Goal: Information Seeking & Learning: Learn about a topic

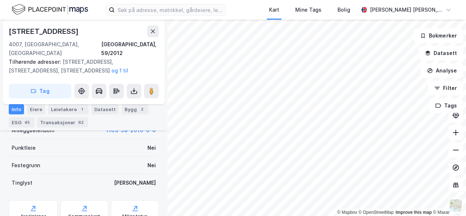
scroll to position [291, 0]
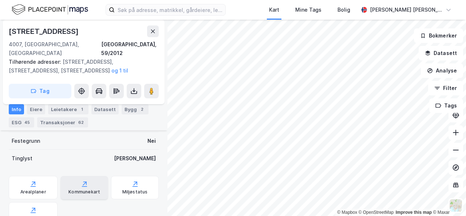
click at [73, 176] on div "Kommunekart" at bounding box center [84, 187] width 48 height 23
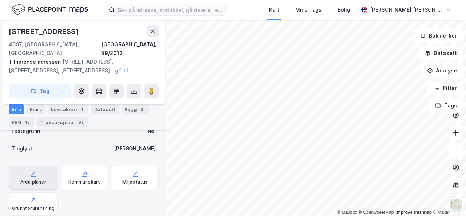
click at [37, 169] on div "Arealplaner" at bounding box center [33, 177] width 49 height 23
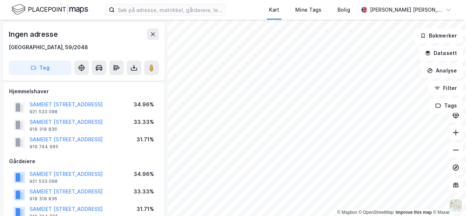
scroll to position [301, 0]
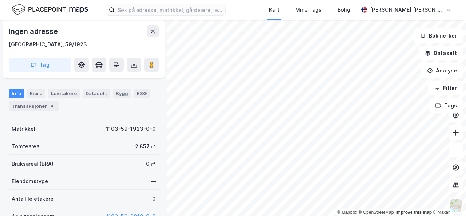
scroll to position [154, 0]
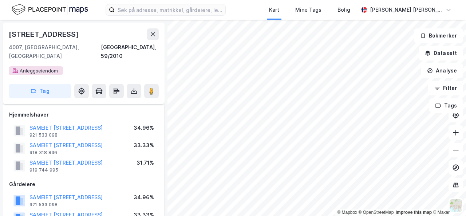
scroll to position [154, 0]
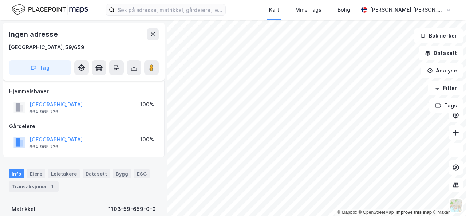
scroll to position [154, 0]
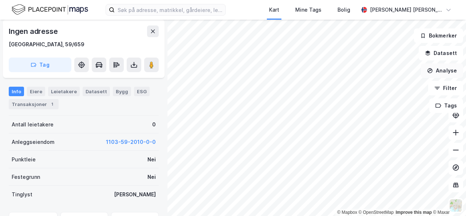
click at [441, 69] on button "Analyse" at bounding box center [442, 70] width 42 height 15
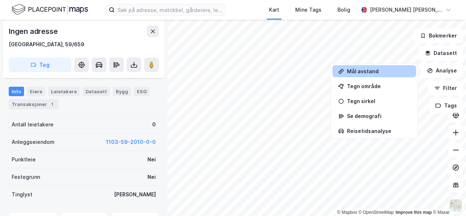
click at [377, 70] on div "Mål avstand" at bounding box center [378, 71] width 63 height 6
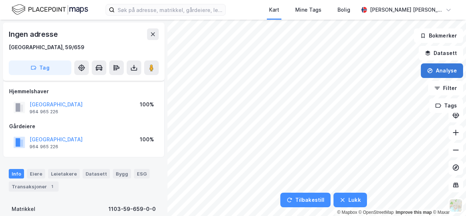
click at [447, 71] on button "Analyse" at bounding box center [442, 70] width 42 height 15
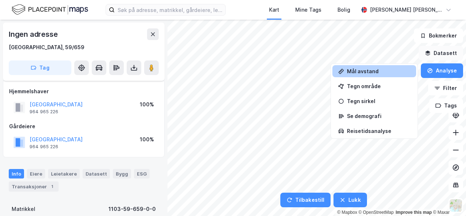
click at [444, 56] on button "Datasett" at bounding box center [441, 53] width 44 height 15
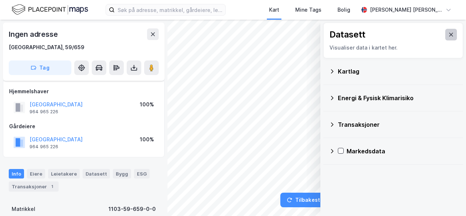
click at [448, 38] on button at bounding box center [452, 35] width 12 height 12
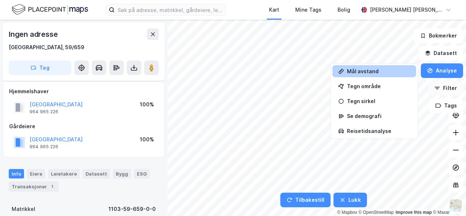
click at [450, 86] on button "Filter" at bounding box center [445, 88] width 35 height 15
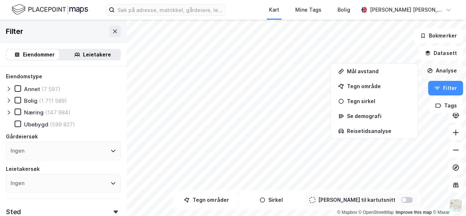
click at [445, 71] on button "Analyse" at bounding box center [442, 70] width 42 height 15
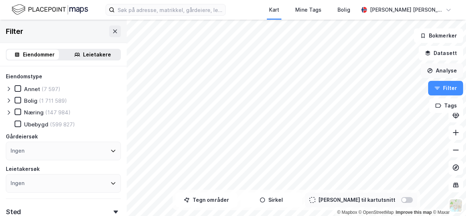
click at [445, 71] on button "Analyse" at bounding box center [442, 70] width 42 height 15
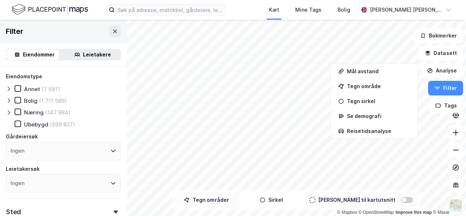
click at [214, 199] on button "Tegn områder" at bounding box center [207, 200] width 62 height 15
click at [240, 48] on div "22,8m" at bounding box center [246, 42] width 23 height 21
click at [240, 65] on div "25,1m" at bounding box center [240, 56] width 10 height 21
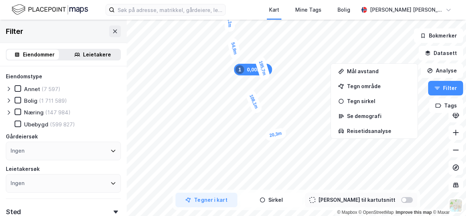
click at [283, 133] on div "20,3m" at bounding box center [275, 134] width 23 height 14
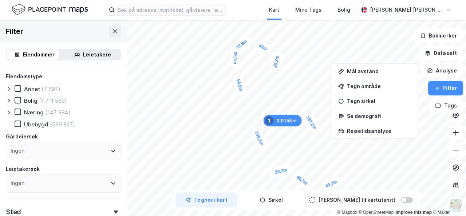
click at [278, 55] on div "20,2m" at bounding box center [277, 61] width 14 height 23
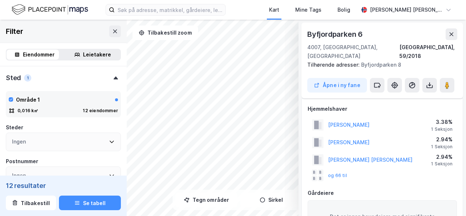
scroll to position [154, 0]
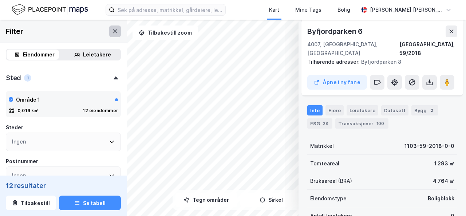
click at [112, 31] on icon at bounding box center [115, 31] width 6 height 6
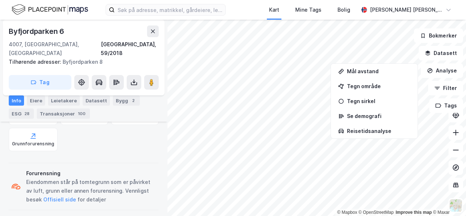
scroll to position [327, 0]
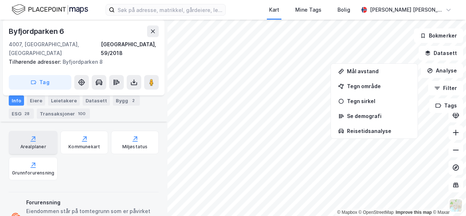
click at [39, 134] on div "Arealplaner" at bounding box center [33, 142] width 49 height 23
click at [445, 68] on button "Analyse" at bounding box center [442, 70] width 42 height 15
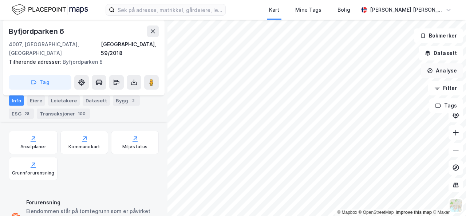
click at [441, 70] on button "Analyse" at bounding box center [442, 70] width 42 height 15
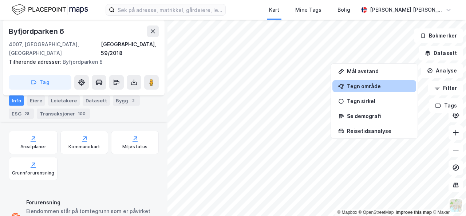
click at [369, 91] on div "Tegn område" at bounding box center [375, 86] width 84 height 12
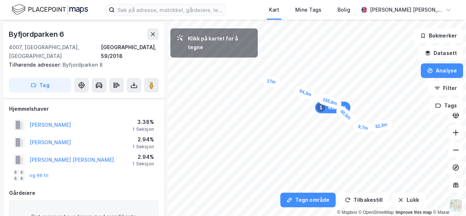
drag, startPoint x: 241, startPoint y: 48, endPoint x: 264, endPoint y: 81, distance: 39.4
click at [264, 81] on div "17m" at bounding box center [271, 81] width 19 height 13
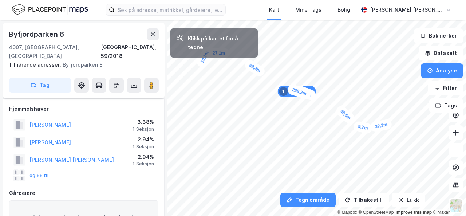
click at [203, 61] on div "10,1m" at bounding box center [205, 57] width 19 height 23
click at [189, 59] on div "15,1m" at bounding box center [196, 60] width 23 height 14
click at [175, 72] on div "21,8m" at bounding box center [182, 65] width 22 height 22
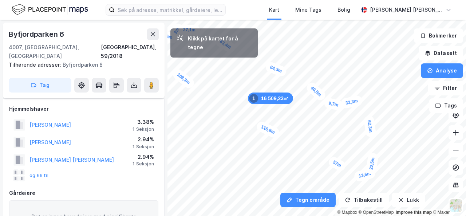
click at [374, 153] on div "22,5m" at bounding box center [371, 163] width 13 height 23
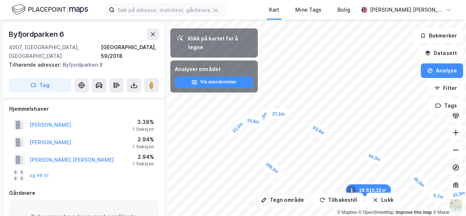
click at [281, 199] on div "Tegn område Tilbakestill Lukk Klikk på kartet for å tegne Analyser området Vis …" at bounding box center [233, 118] width 466 height 196
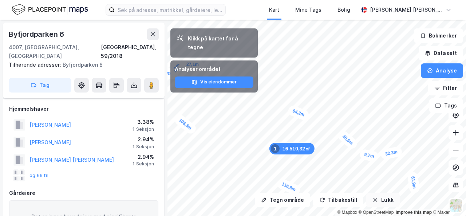
click at [382, 200] on button "Lukk" at bounding box center [382, 200] width 33 height 15
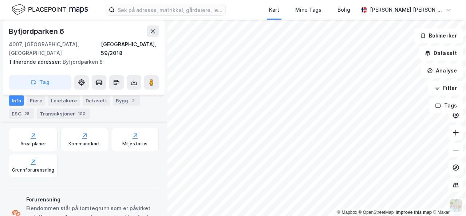
scroll to position [315, 0]
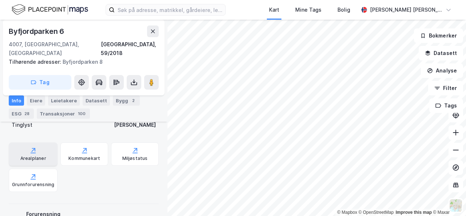
click at [26, 156] on div "Arealplaner" at bounding box center [33, 159] width 26 height 6
click at [345, 209] on div "© Mapbox © OpenStreetMap Improve this map © Maxar" at bounding box center [233, 118] width 466 height 196
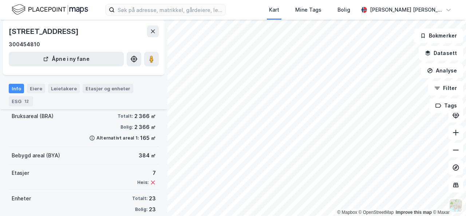
scroll to position [132, 0]
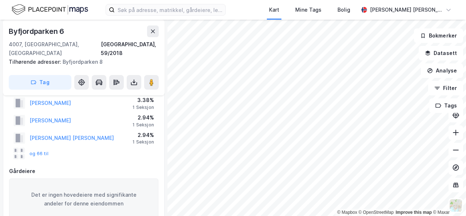
scroll to position [22, 0]
drag, startPoint x: 98, startPoint y: 157, endPoint x: 63, endPoint y: 162, distance: 35.3
click at [63, 166] on div "Gårdeiere" at bounding box center [83, 170] width 149 height 9
click at [0, 0] on button "og 66 til" at bounding box center [0, 0] width 0 height 0
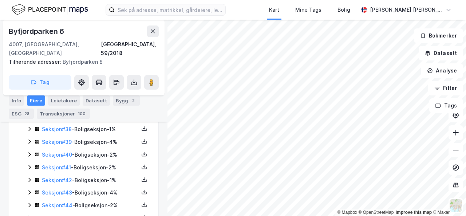
scroll to position [754, 0]
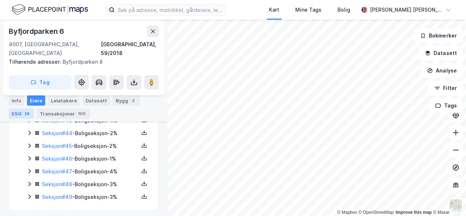
click at [24, 114] on div "28" at bounding box center [27, 113] width 8 height 7
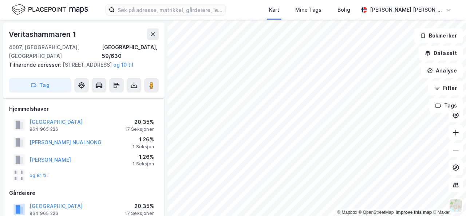
scroll to position [511, 0]
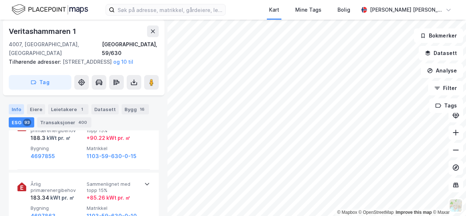
click at [16, 109] on div "Info" at bounding box center [16, 109] width 15 height 10
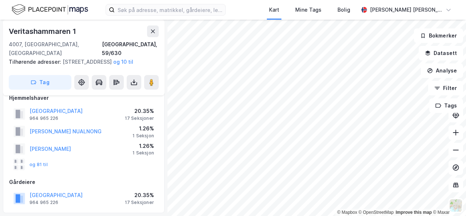
scroll to position [10, 0]
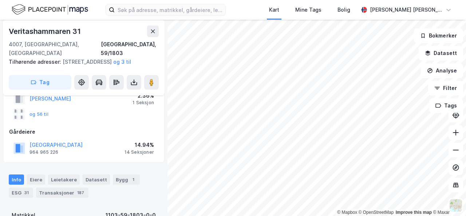
scroll to position [75, 0]
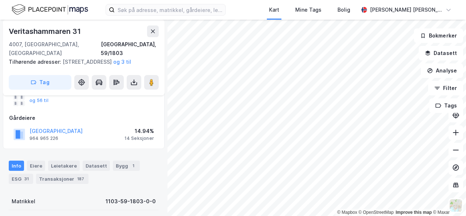
drag, startPoint x: 77, startPoint y: 145, endPoint x: 52, endPoint y: 154, distance: 25.8
click at [52, 154] on div "Info [PERSON_NAME] Datasett Bygg 1 ESG 31 Transaksjoner 187" at bounding box center [84, 169] width 168 height 35
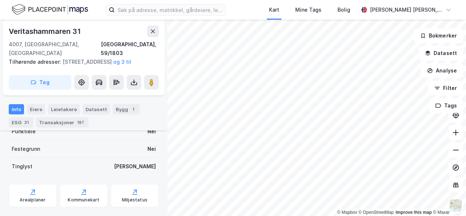
scroll to position [233, 0]
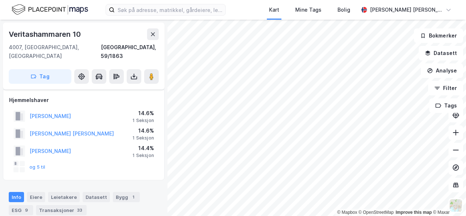
scroll to position [8, 0]
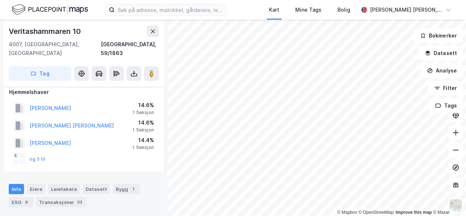
scroll to position [8, 0]
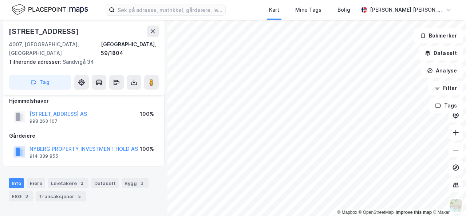
drag, startPoint x: 93, startPoint y: 141, endPoint x: 75, endPoint y: 149, distance: 18.9
click at [75, 149] on div "[PERSON_NAME] PROPERTY INVESTMENT HOLD AS 914 339 855" at bounding box center [84, 152] width 109 height 15
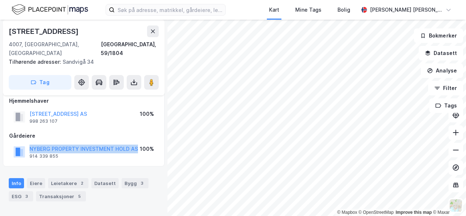
drag, startPoint x: 138, startPoint y: 141, endPoint x: 26, endPoint y: 135, distance: 112.4
click at [26, 143] on div "[PERSON_NAME] PROPERTY INVESTMENT HOLD AS 914 339 855 100%" at bounding box center [83, 151] width 149 height 17
copy button "NYBERG PROPERTY INVESTMENT HOLD AS"
click at [160, 5] on div "Kart Mine Tags [PERSON_NAME] [PERSON_NAME] © Mapbox © OpenStreetMap Improve thi…" at bounding box center [233, 108] width 466 height 216
click at [353, 0] on html "Kart Mine Tags [PERSON_NAME] [PERSON_NAME] © Mapbox © OpenStreetMap Improve thi…" at bounding box center [233, 108] width 466 height 216
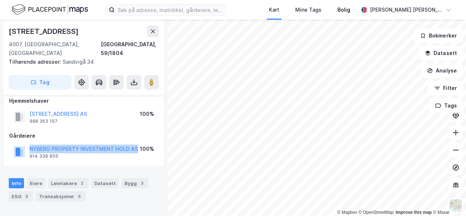
click at [351, 5] on div "Kart Mine Tags [PERSON_NAME] [PERSON_NAME] © Mapbox © OpenStreetMap Improve thi…" at bounding box center [233, 108] width 466 height 216
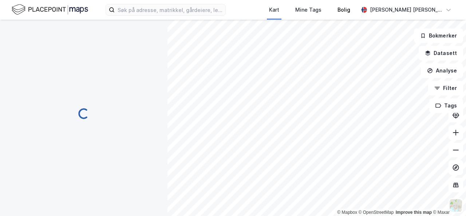
scroll to position [0, 0]
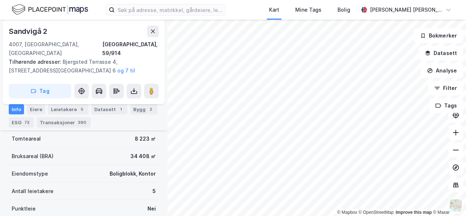
scroll to position [173, 0]
